Goal: Obtain resource: Obtain resource

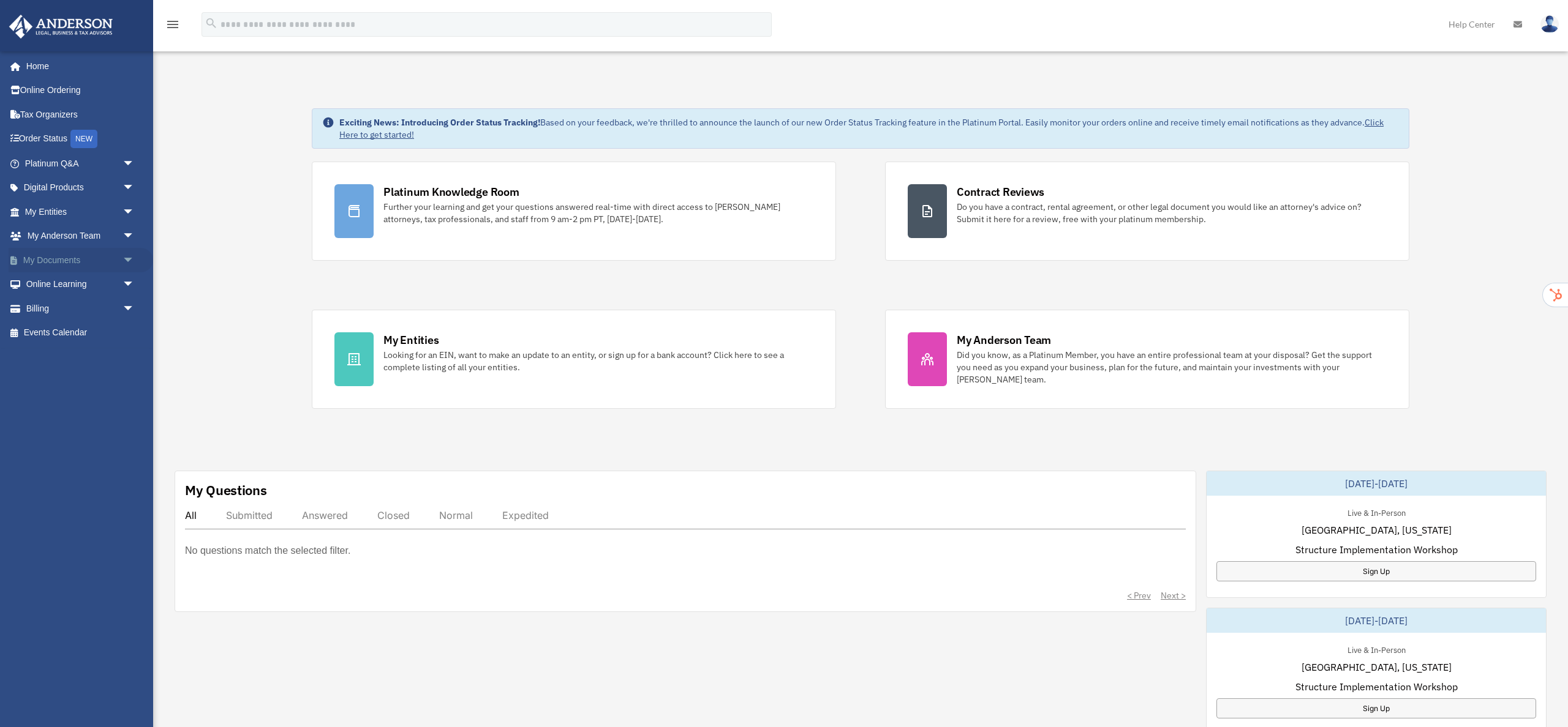
click at [128, 257] on span "arrow_drop_down" at bounding box center [135, 260] width 25 height 25
click at [47, 282] on link "Box" at bounding box center [85, 285] width 136 height 25
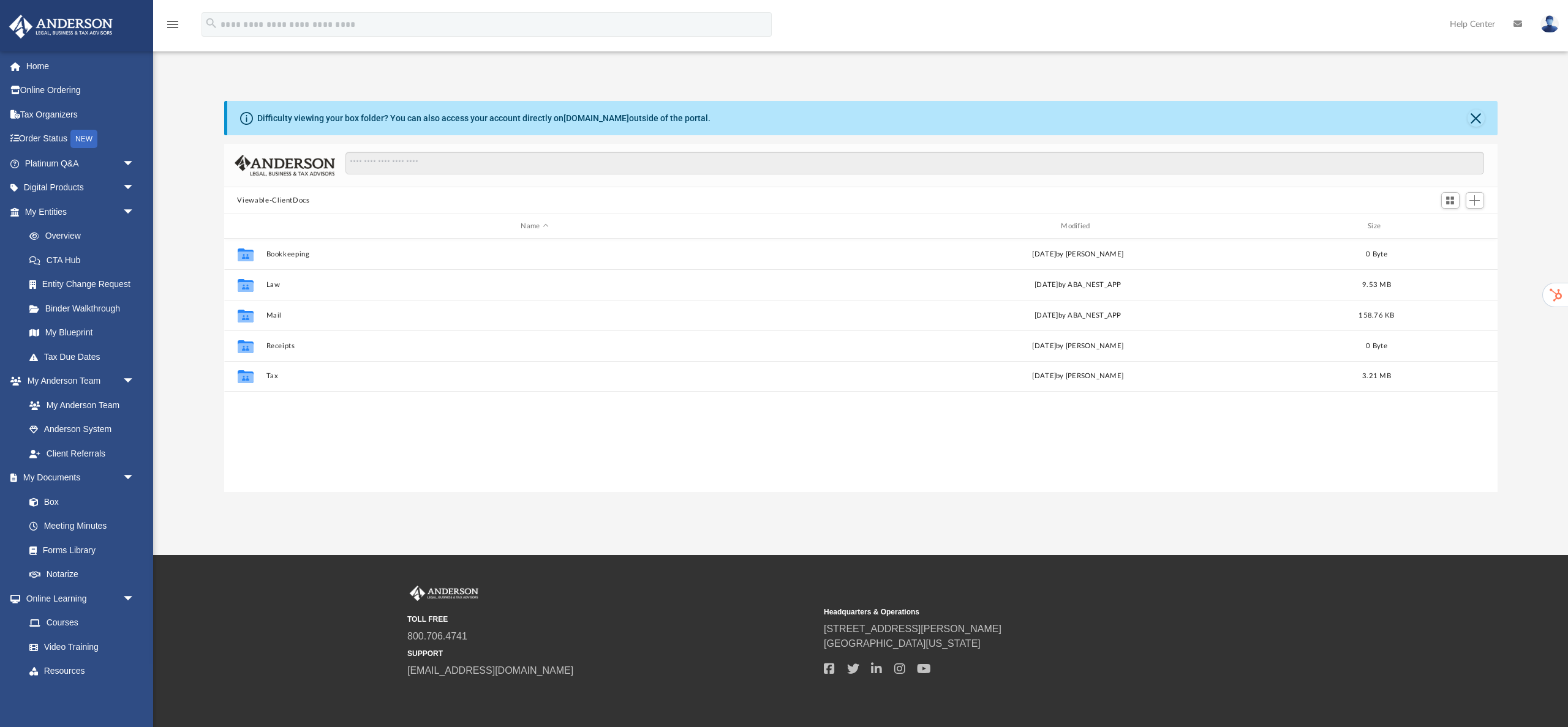
scroll to position [278, 1274]
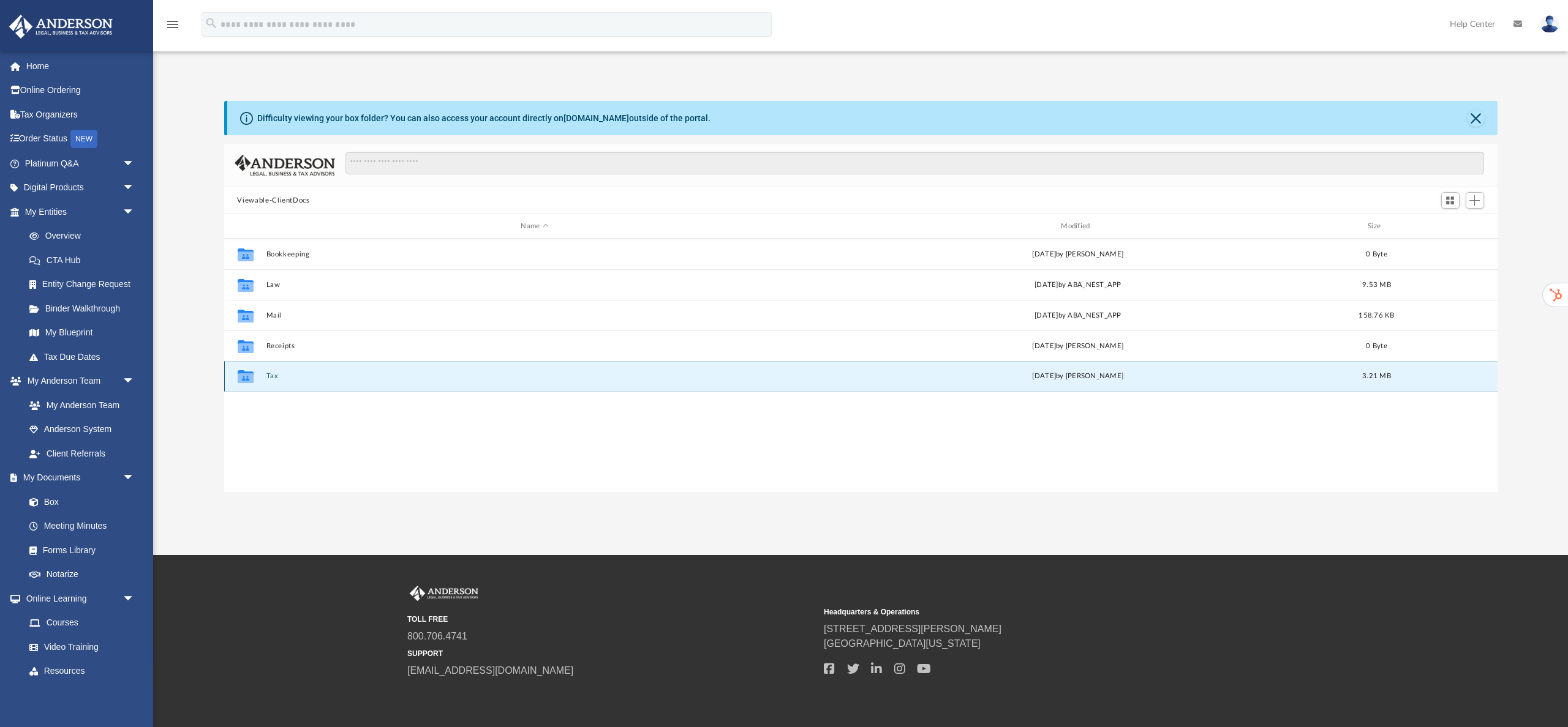
click at [271, 374] on button "Tax" at bounding box center [534, 376] width 538 height 8
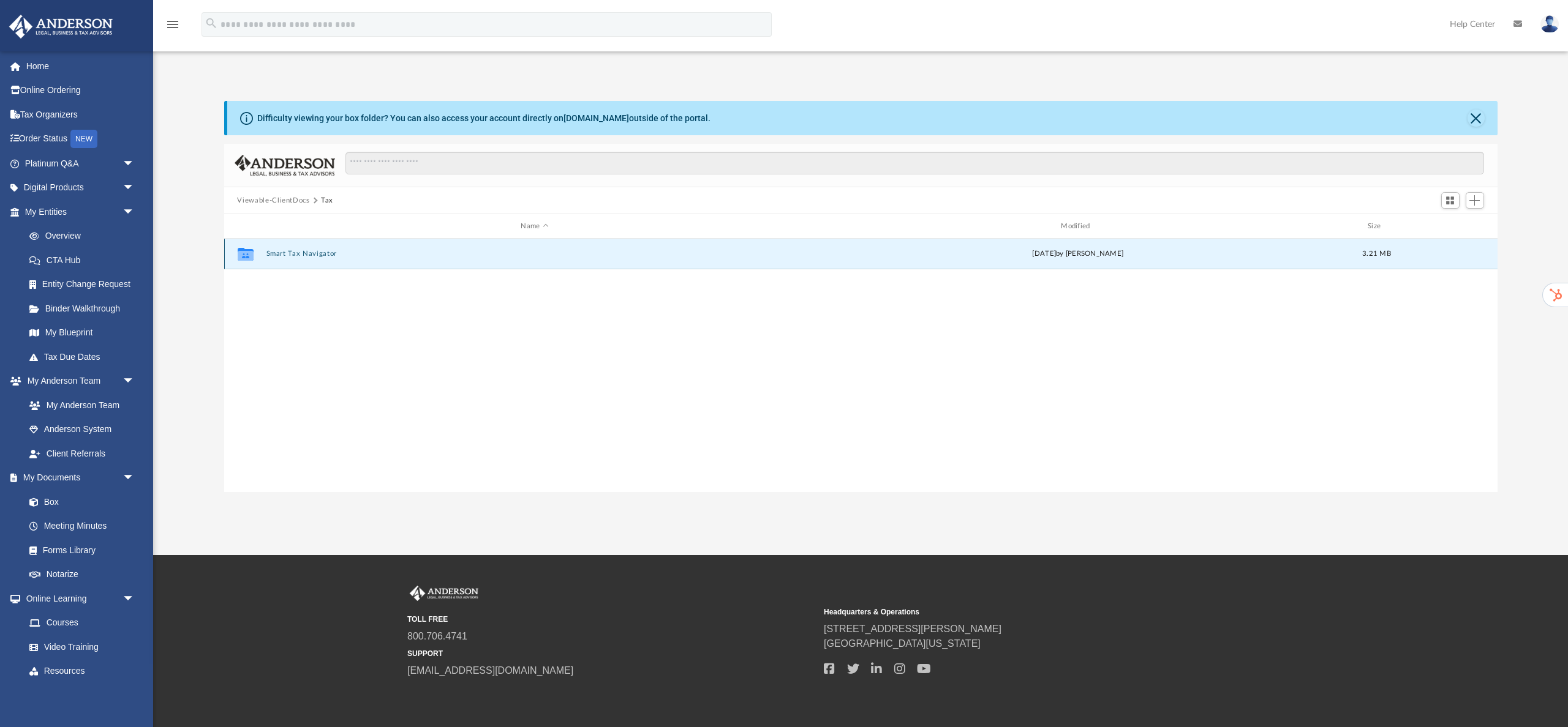
click at [317, 252] on button "Smart Tax Navigator" at bounding box center [534, 253] width 538 height 8
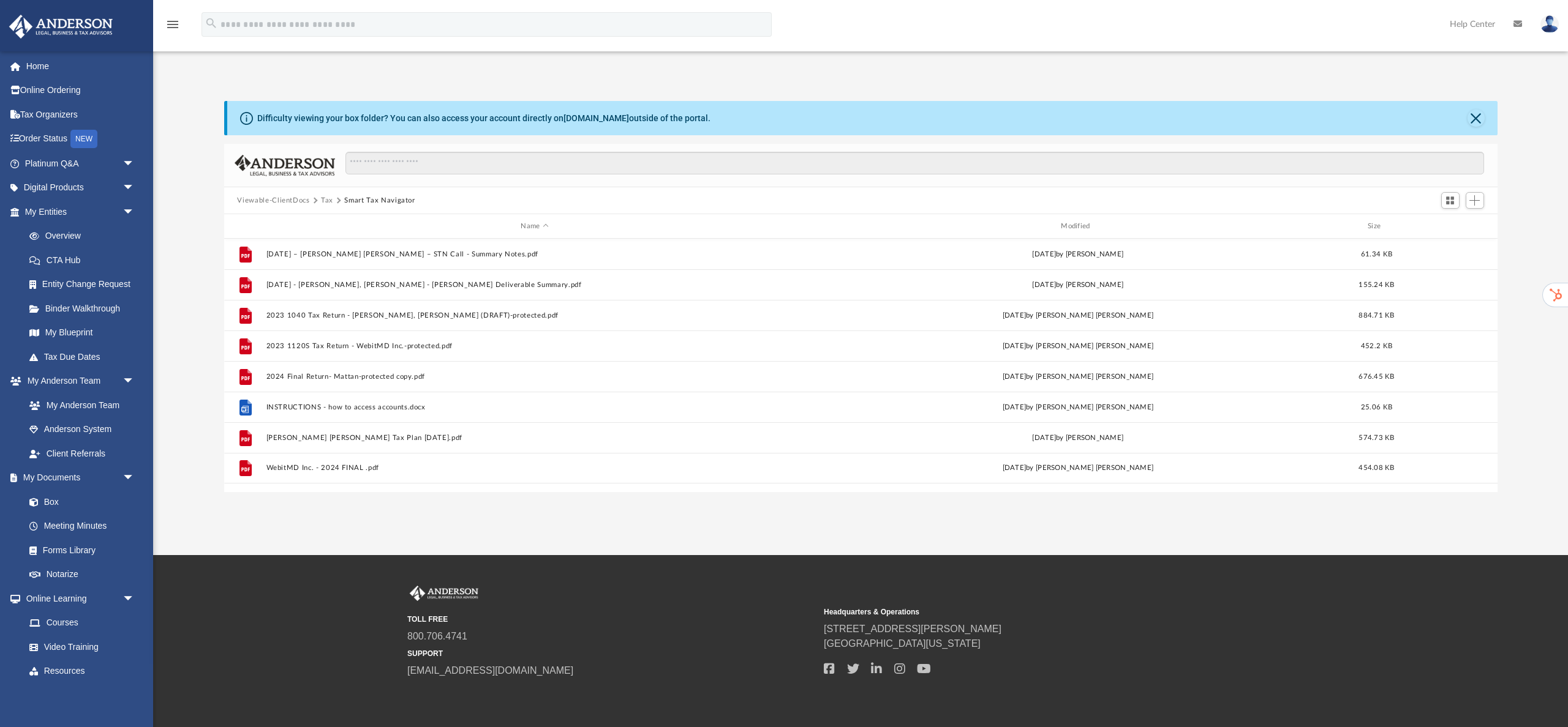
click at [278, 201] on button "Viewable-ClientDocs" at bounding box center [273, 201] width 73 height 11
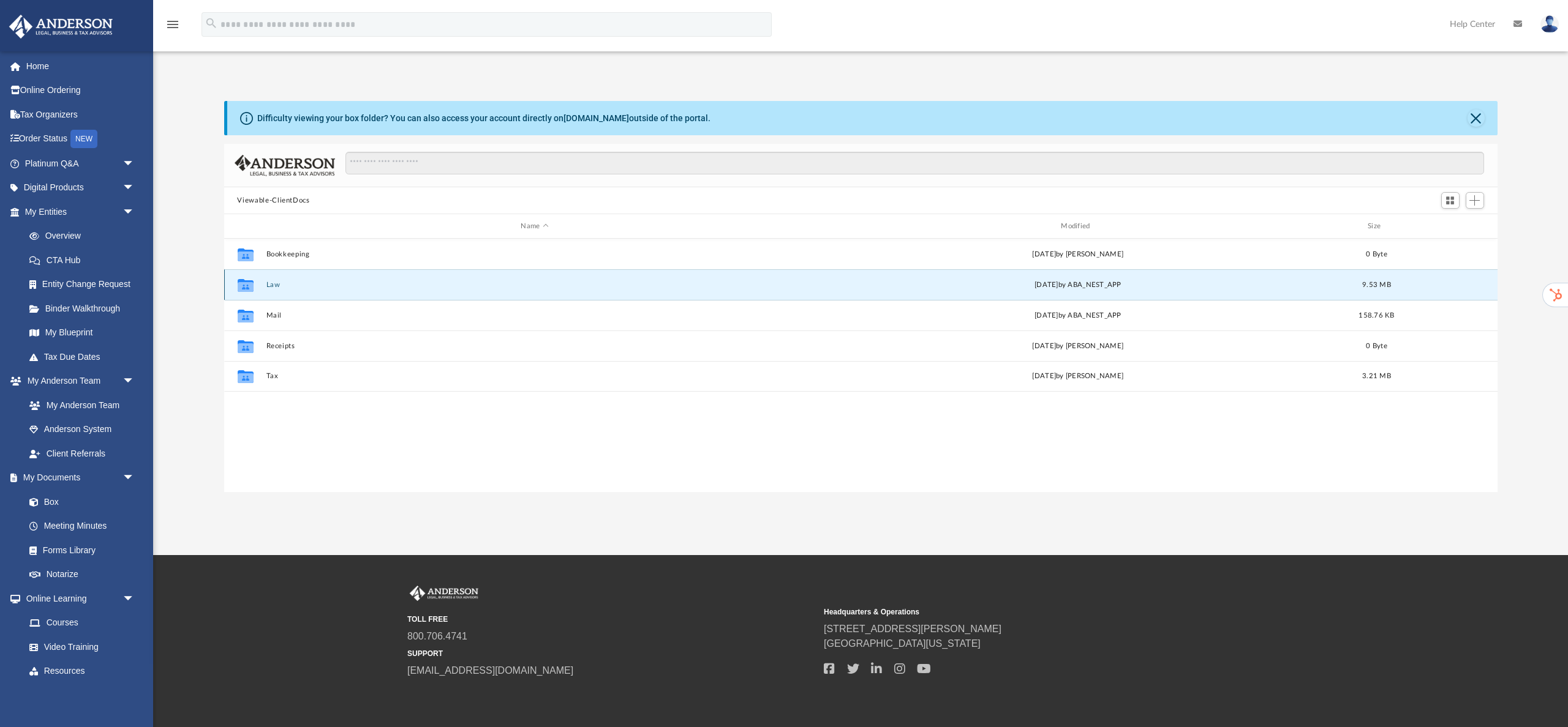
click at [274, 284] on button "Law" at bounding box center [534, 285] width 538 height 8
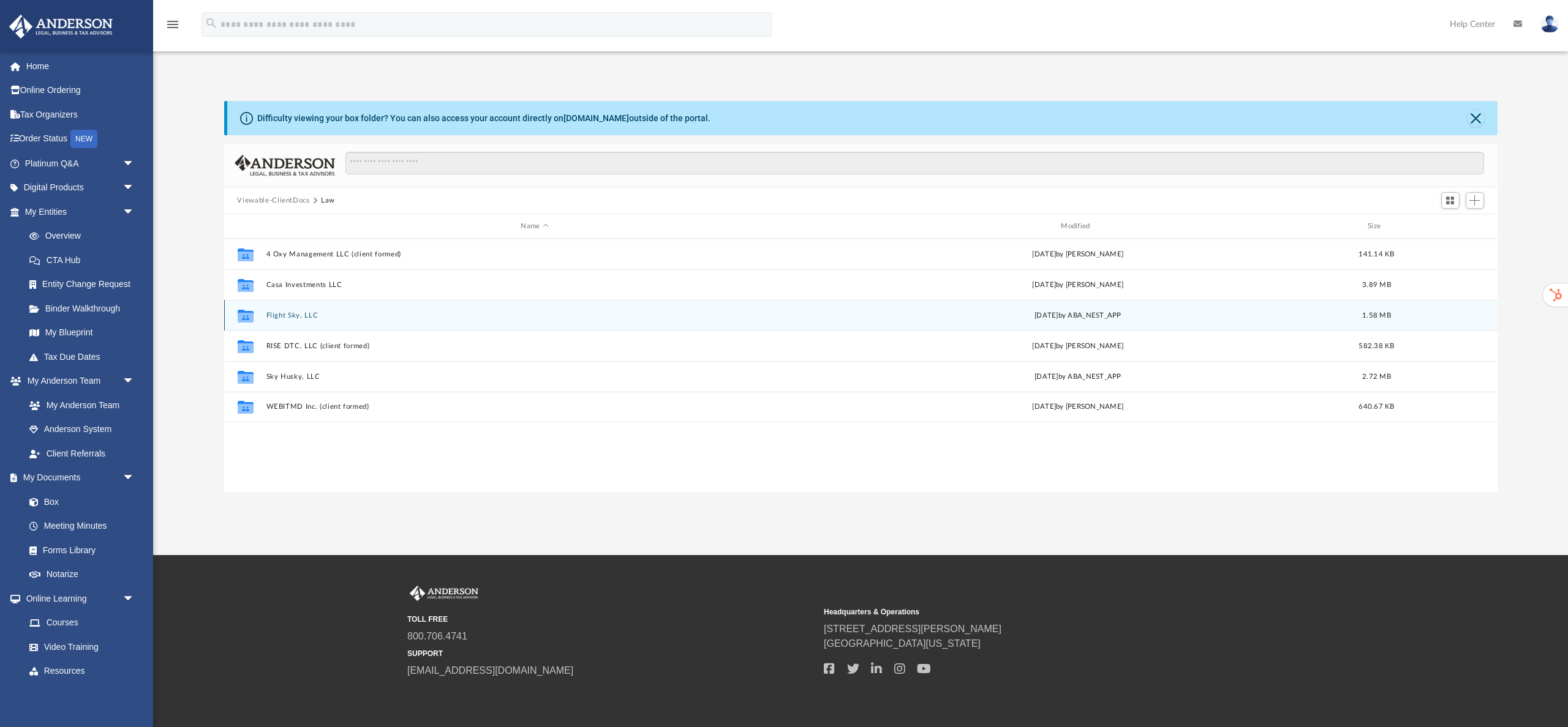
click at [295, 314] on button "Flight Sky, LLC" at bounding box center [534, 316] width 538 height 8
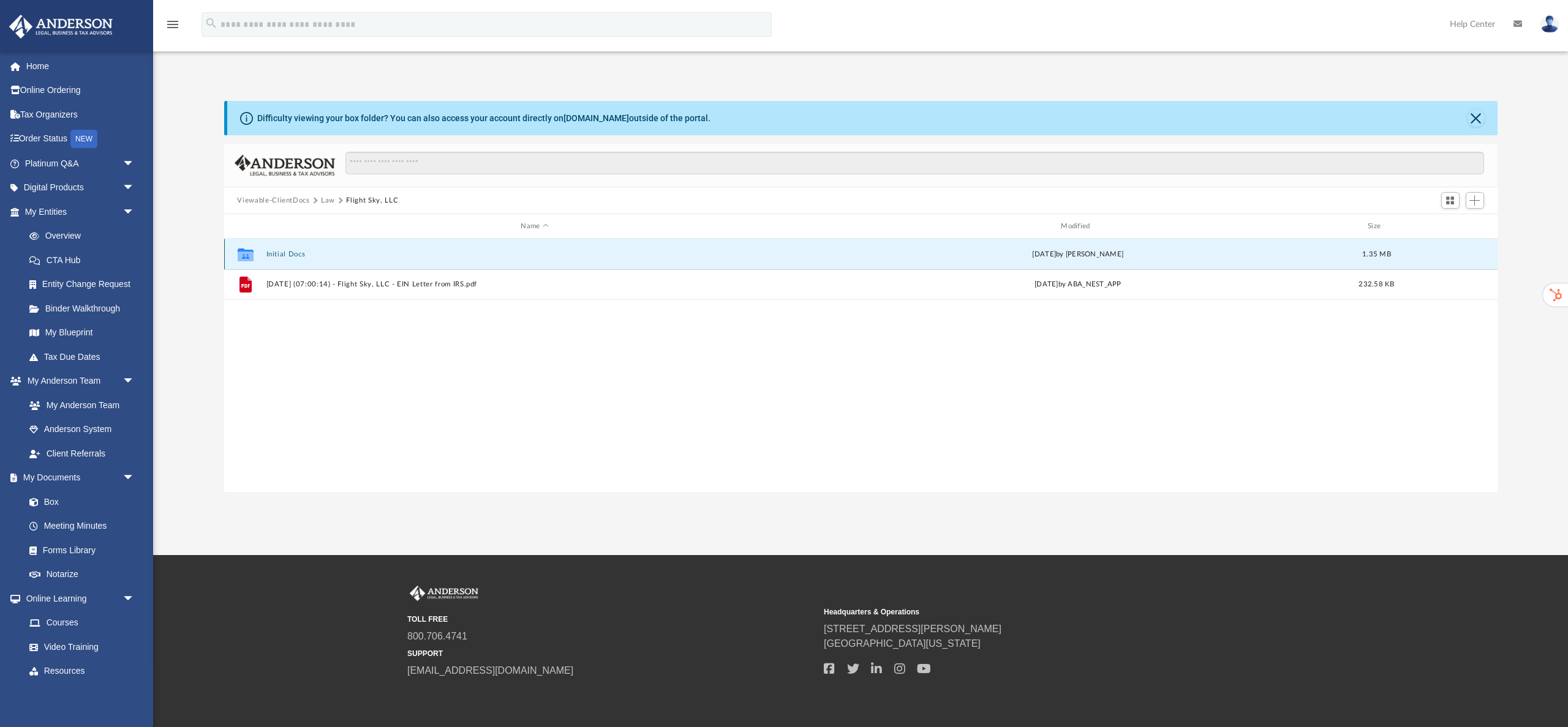
click at [285, 254] on button "Initial Docs" at bounding box center [534, 254] width 538 height 8
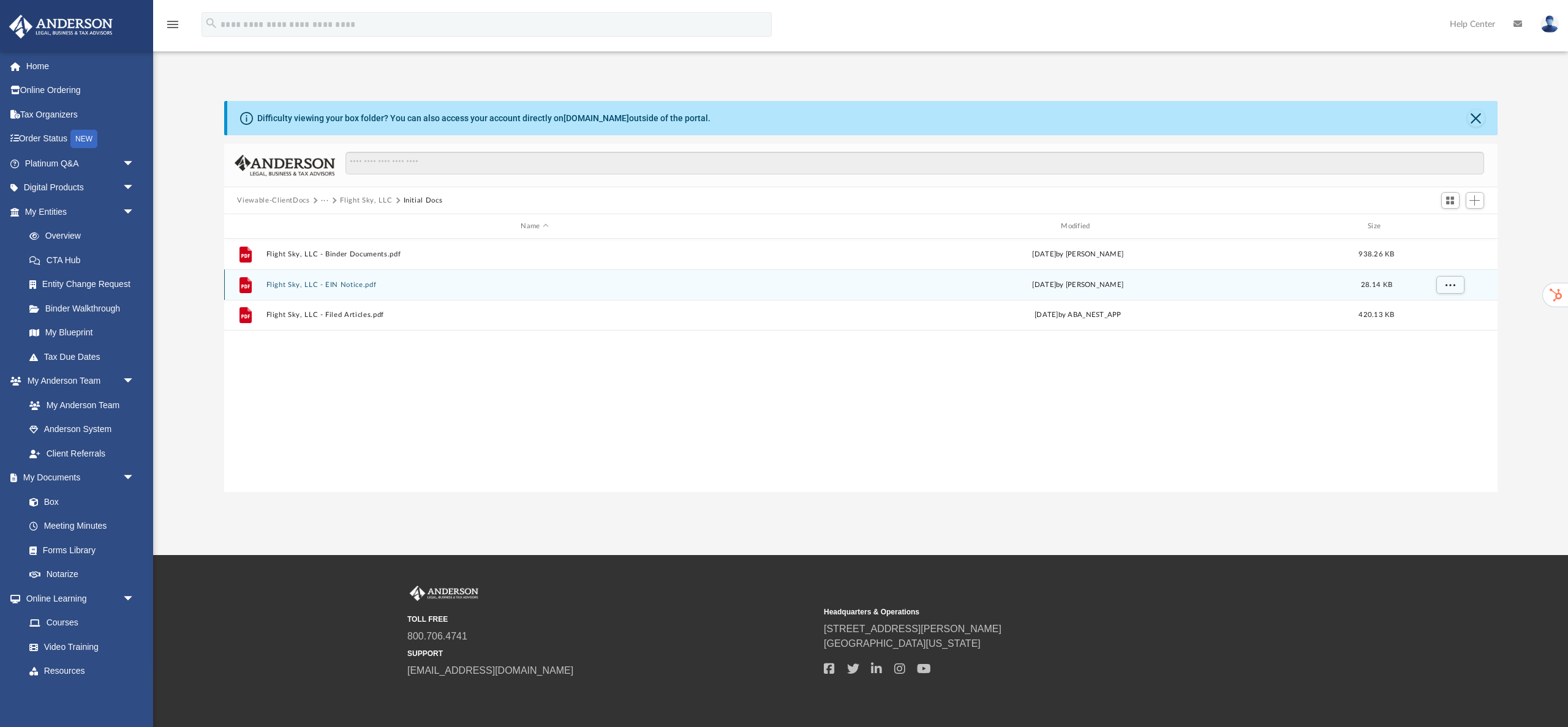
click at [351, 284] on button "Flight Sky, LLC - EIN Notice.pdf" at bounding box center [534, 285] width 538 height 8
